Goal: Register for event/course

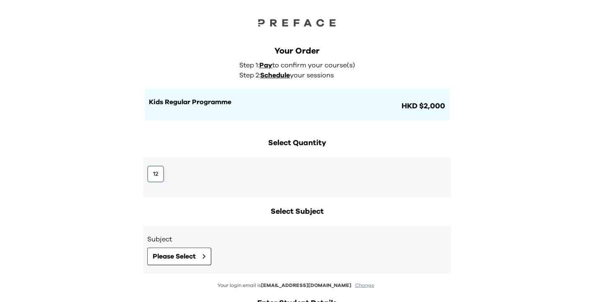
click at [158, 174] on button "12" at bounding box center [155, 174] width 17 height 17
click at [184, 255] on span "Please Select" at bounding box center [174, 256] width 43 height 10
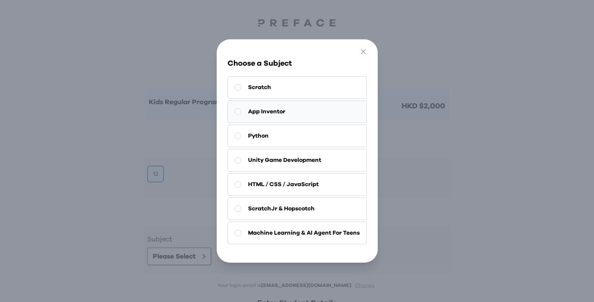
click at [272, 112] on span "App Inventor" at bounding box center [266, 112] width 37 height 8
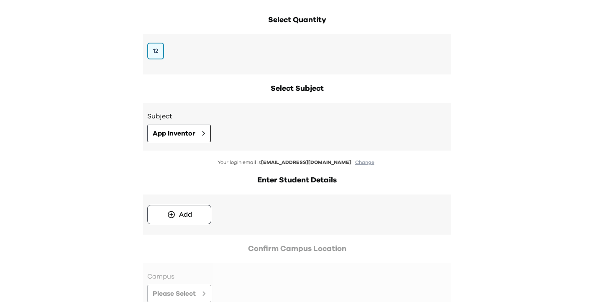
scroll to position [124, 0]
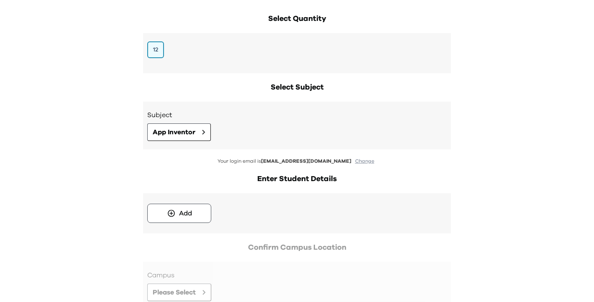
click at [353, 159] on button "Change" at bounding box center [365, 161] width 24 height 7
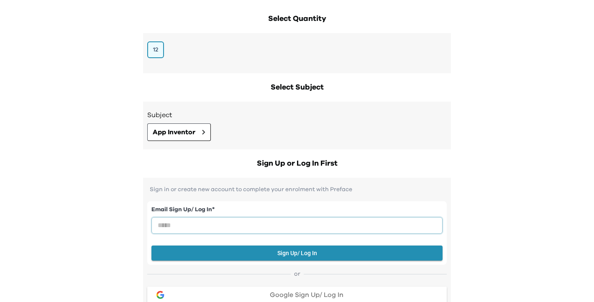
click at [241, 230] on input "email" at bounding box center [296, 225] width 291 height 17
click at [506, 159] on div "Your Order Step 1: Pay to confirm your course(s) Step 2: Schedule your sessions…" at bounding box center [297, 177] width 594 height 603
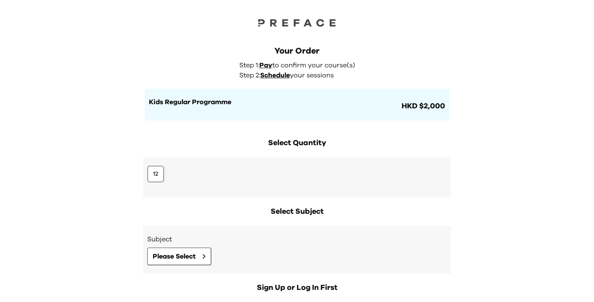
click at [157, 176] on button "12" at bounding box center [155, 174] width 17 height 17
